Goal: Information Seeking & Learning: Check status

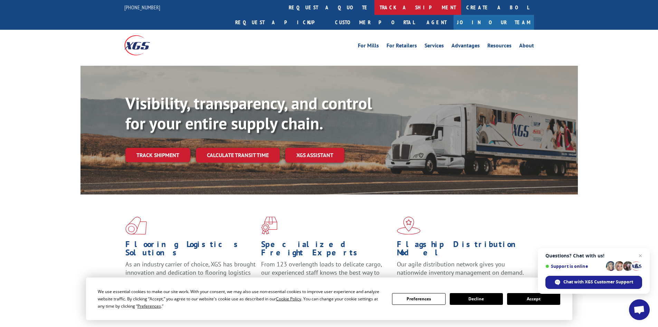
click at [375, 8] on link "track a shipment" at bounding box center [418, 7] width 87 height 15
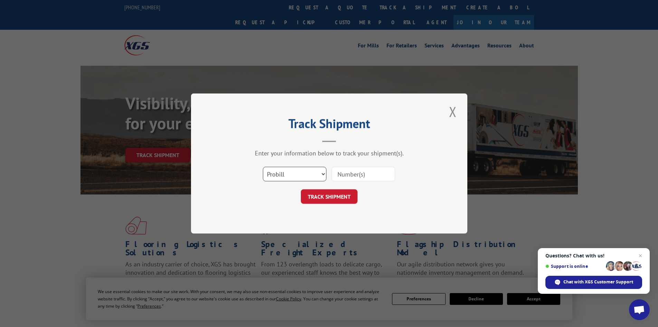
click at [279, 172] on select "Select category... Probill BOL PO" at bounding box center [295, 174] width 64 height 15
select select "po"
click at [263, 167] on select "Select category... Probill BOL PO" at bounding box center [295, 174] width 64 height 15
paste input "05548216"
type input "05548216"
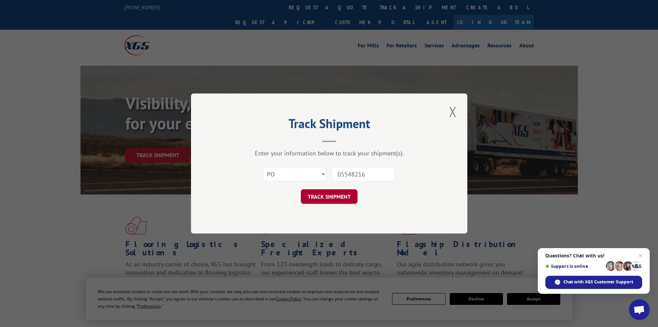
click at [328, 193] on button "TRACK SHIPMENT" at bounding box center [329, 196] width 57 height 15
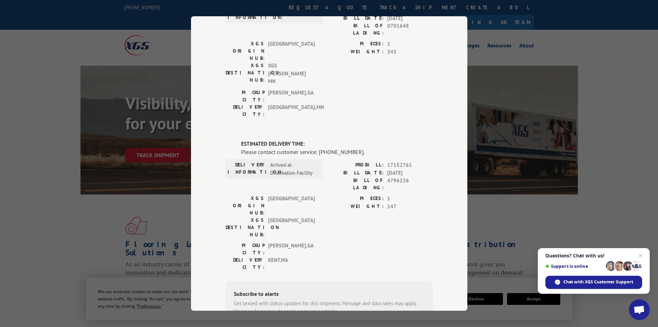
scroll to position [114, 0]
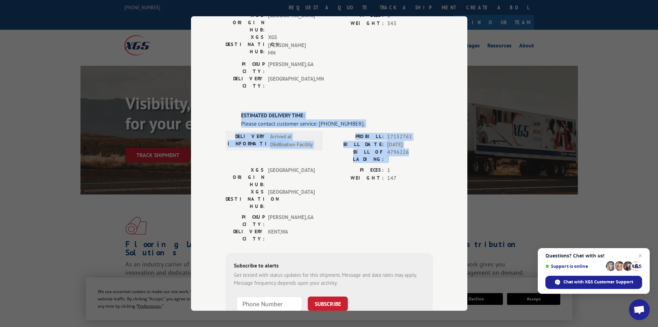
drag, startPoint x: 237, startPoint y: 70, endPoint x: 415, endPoint y: 106, distance: 181.5
click at [415, 112] on div "ESTIMATED DELIVERY TIME: Please contact customer service: [PHONE_NUMBER]. DELIV…" at bounding box center [329, 229] width 207 height 235
copy div "ESTIMATED DELIVERY TIME: Please contact customer service: [PHONE_NUMBER]. DELIV…"
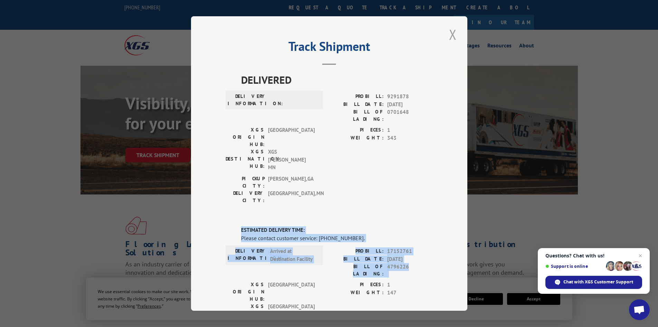
click at [450, 36] on button "Close modal" at bounding box center [453, 34] width 12 height 19
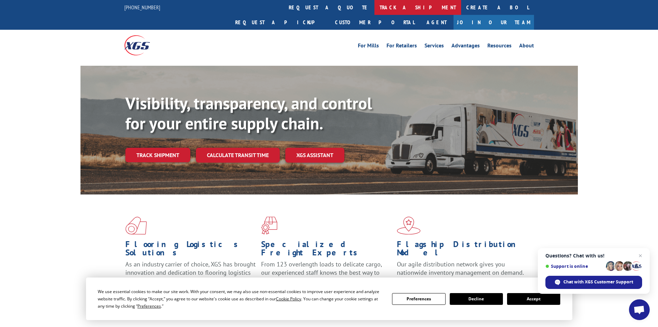
click at [375, 7] on link "track a shipment" at bounding box center [418, 7] width 87 height 15
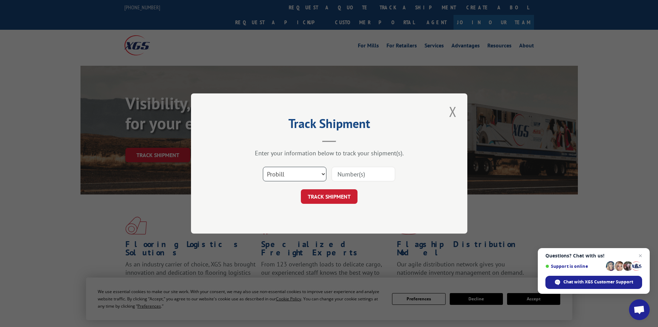
click at [278, 174] on select "Select category... Probill BOL PO" at bounding box center [295, 174] width 64 height 15
select select "po"
click at [263, 167] on select "Select category... Probill BOL PO" at bounding box center [295, 174] width 64 height 15
paste input "05548065"
type input "05548065"
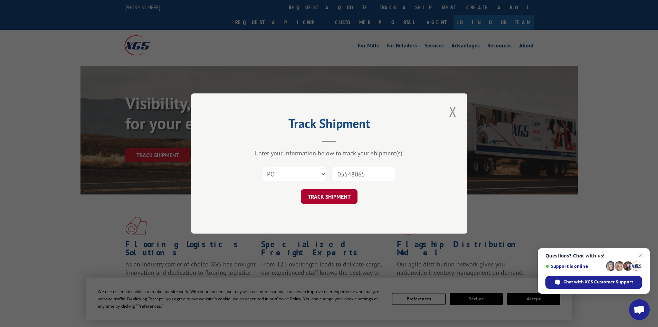
click at [314, 195] on button "TRACK SHIPMENT" at bounding box center [329, 196] width 57 height 15
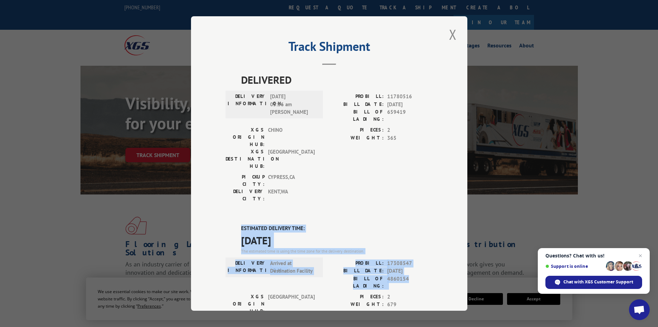
drag, startPoint x: 238, startPoint y: 187, endPoint x: 420, endPoint y: 238, distance: 189.3
copy div "ESTIMATED DELIVERY TIME: [DATE] The estimated time is using the time zone for t…"
click at [450, 32] on button "Close modal" at bounding box center [453, 34] width 12 height 19
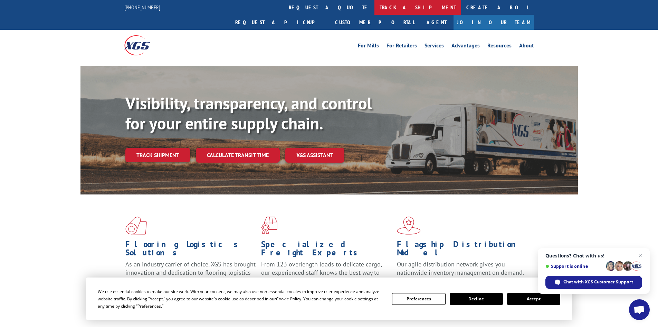
click at [375, 8] on link "track a shipment" at bounding box center [418, 7] width 87 height 15
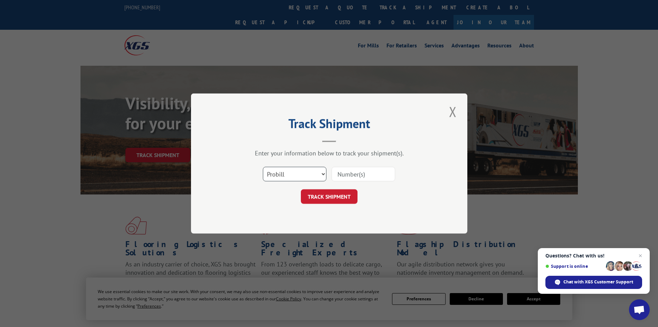
click at [280, 170] on select "Select category... Probill BOL PO" at bounding box center [295, 174] width 64 height 15
select select "po"
click at [263, 167] on select "Select category... Probill BOL PO" at bounding box center [295, 174] width 64 height 15
paste input "05548308"
type input "05548308"
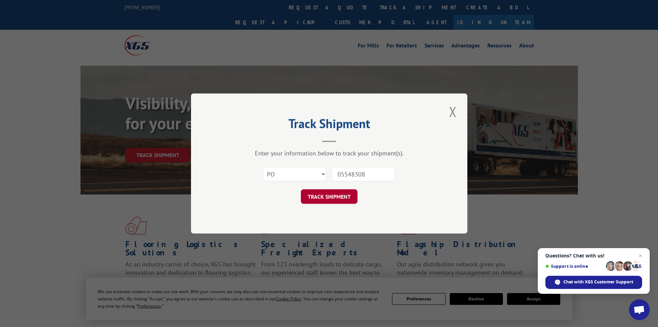
click at [318, 198] on button "TRACK SHIPMENT" at bounding box center [329, 196] width 57 height 15
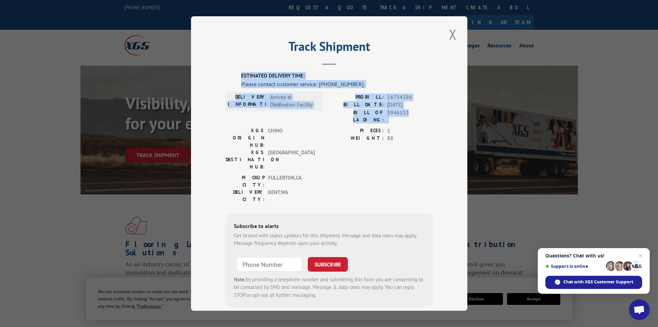
drag, startPoint x: 237, startPoint y: 74, endPoint x: 418, endPoint y: 117, distance: 185.6
click at [418, 117] on div "ESTIMATED DELIVERY TIME: Please contact customer service: [PHONE_NUMBER]. DELIV…" at bounding box center [329, 189] width 207 height 235
copy div "ESTIMATED DELIVERY TIME: Please contact customer service: [PHONE_NUMBER]. DELIV…"
